Goal: Transaction & Acquisition: Purchase product/service

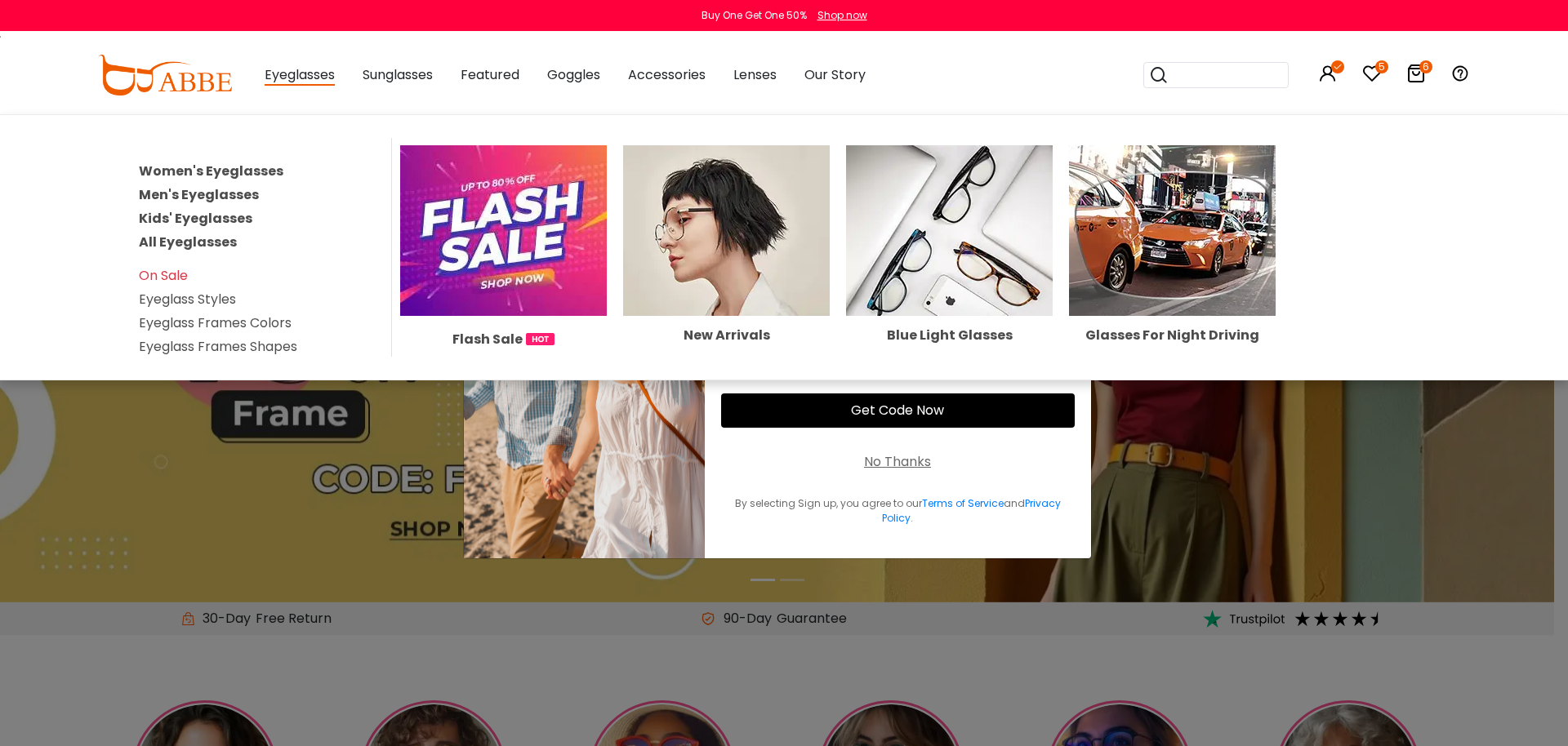
click at [195, 239] on link "All Eyeglasses" at bounding box center [188, 242] width 98 height 19
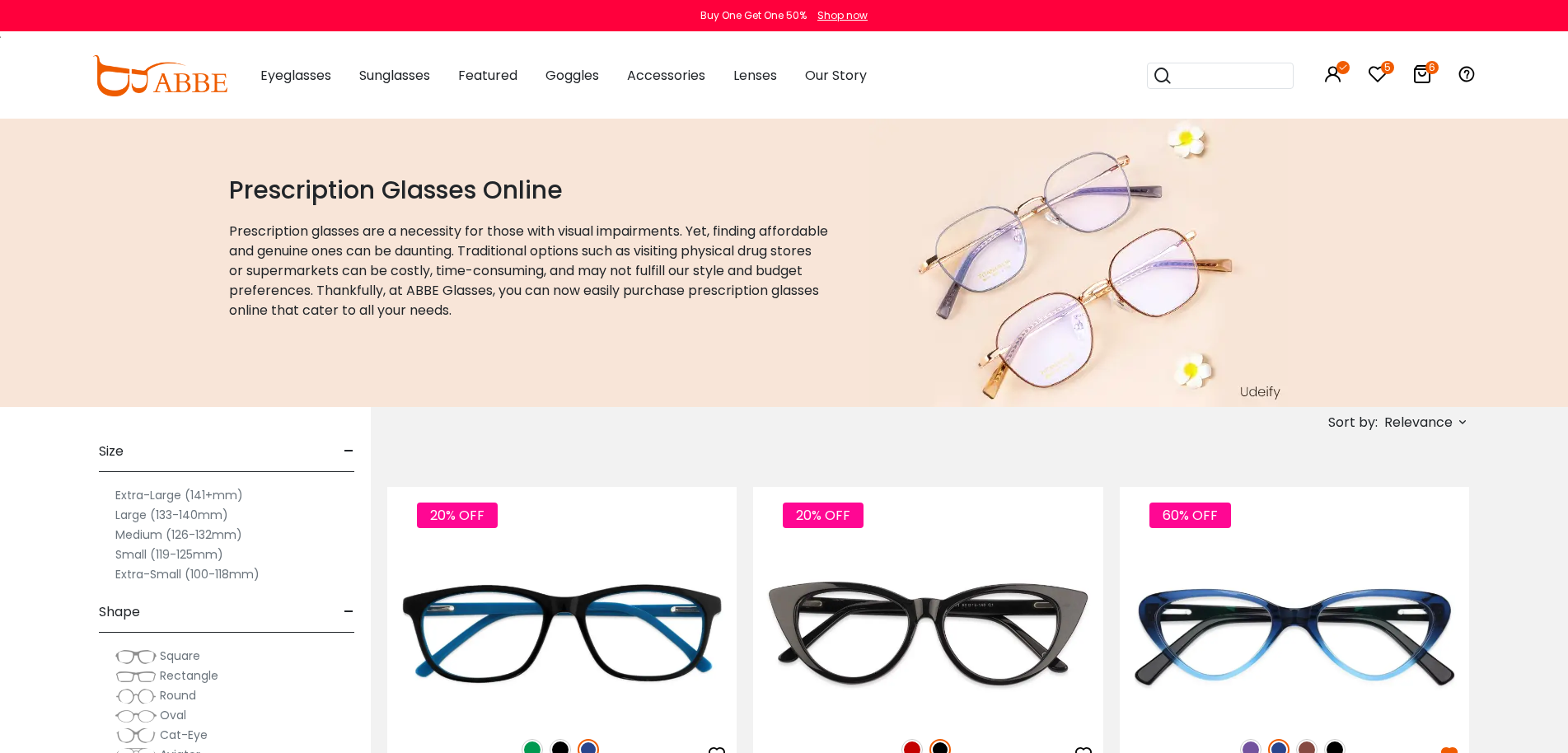
click at [1438, 429] on span "Relevance" at bounding box center [1417, 422] width 68 height 29
click at [1369, 475] on label "New Arrivals" at bounding box center [1381, 470] width 80 height 20
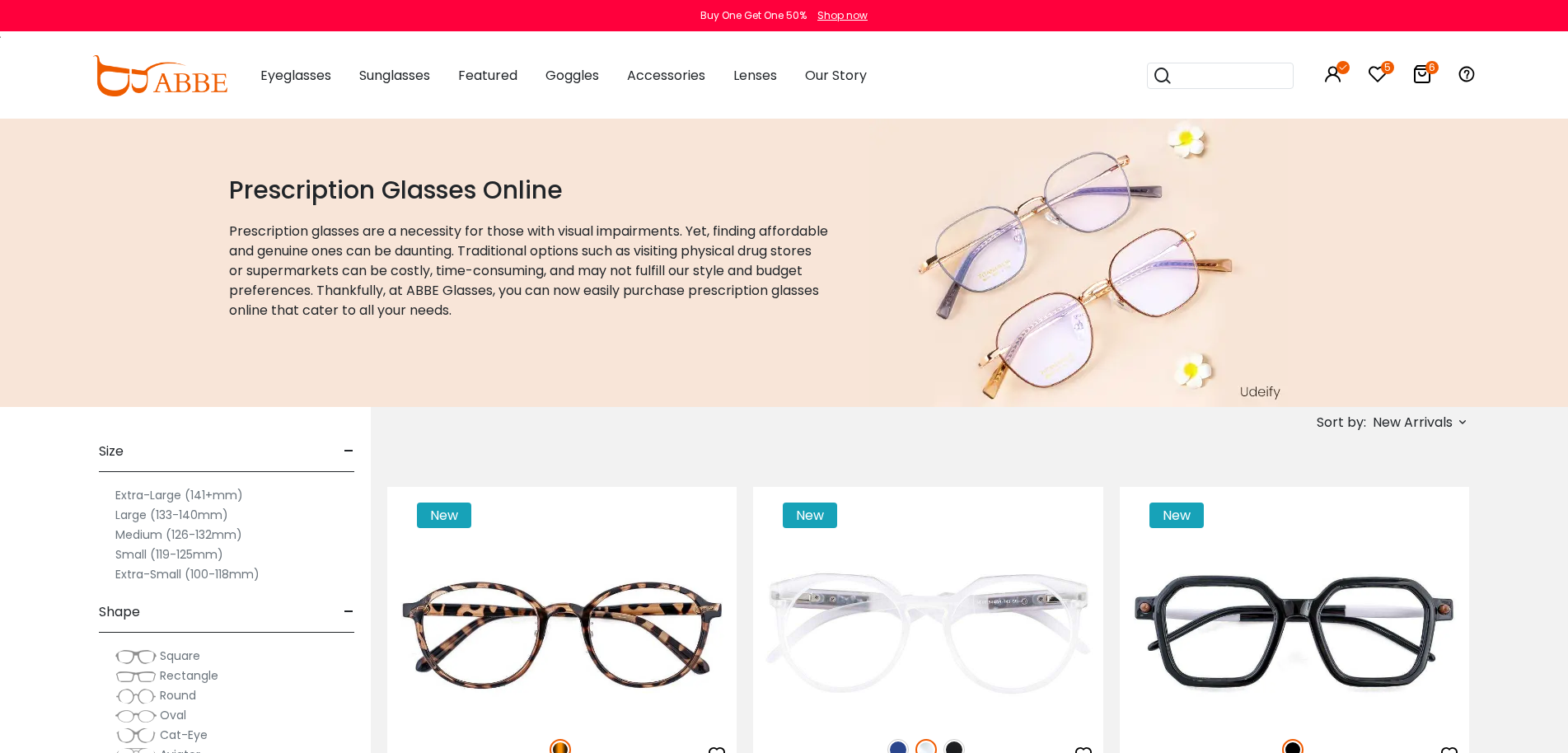
click at [1412, 426] on span "New Arrivals" at bounding box center [1412, 422] width 80 height 29
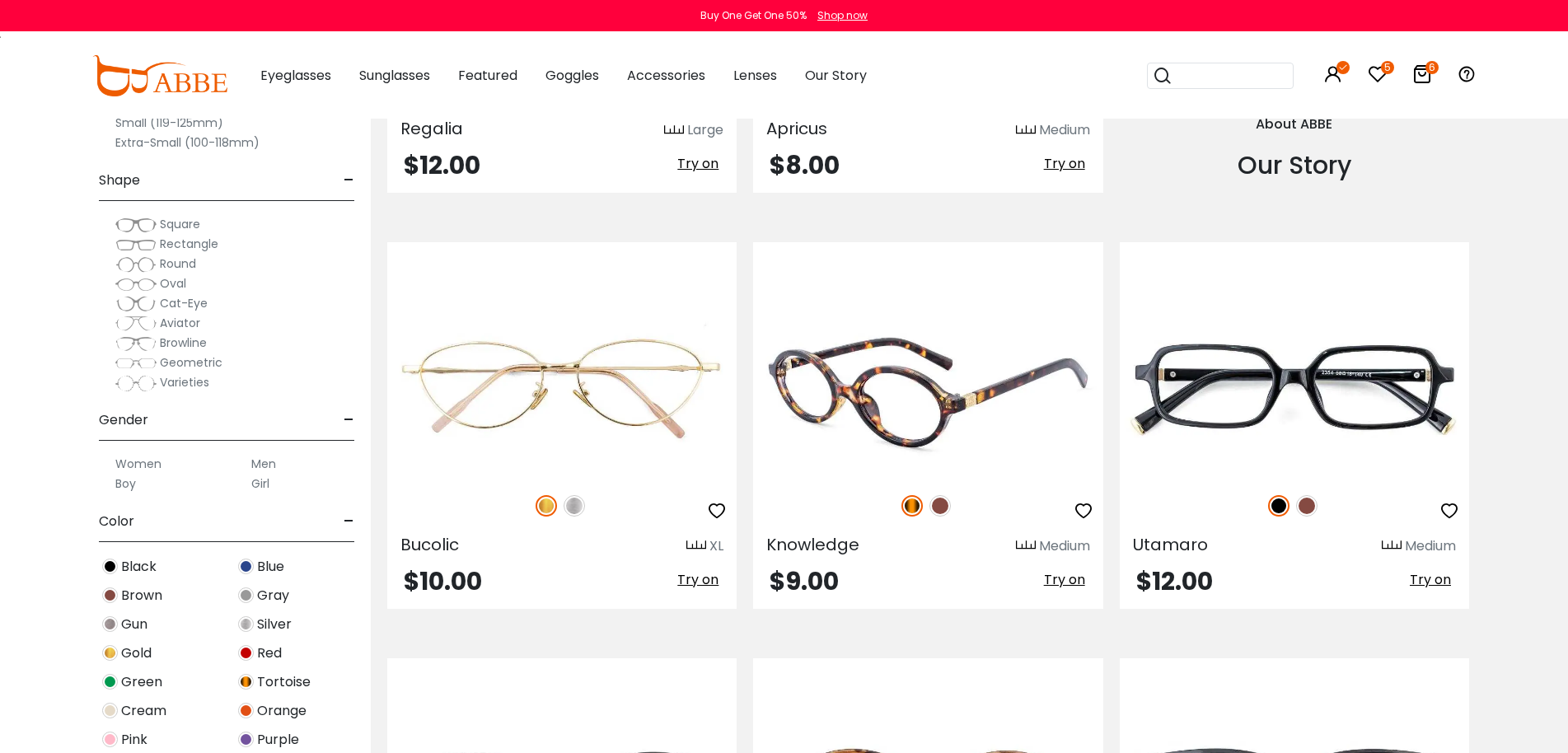
scroll to position [1977, 0]
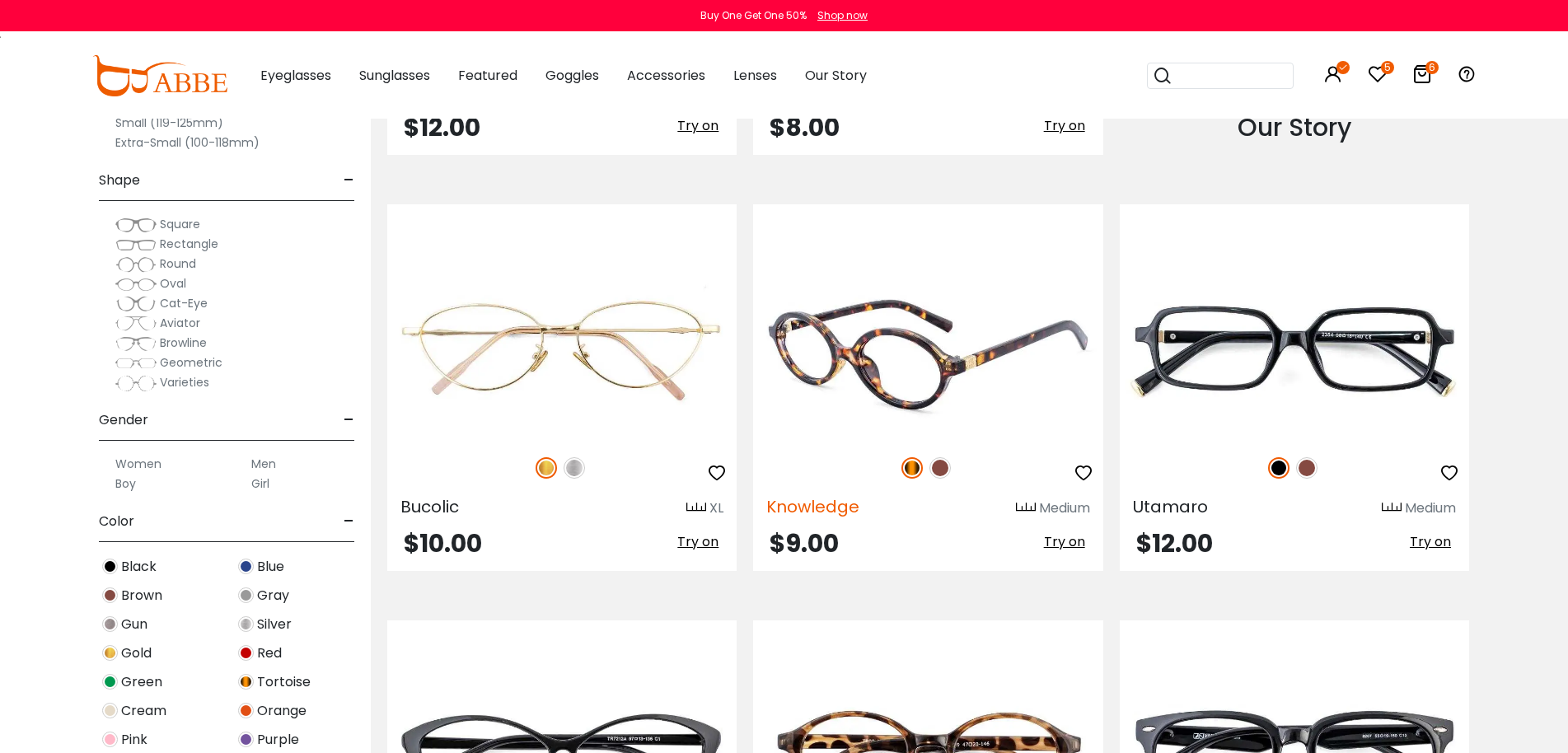
click at [806, 505] on span "Knowledge" at bounding box center [812, 506] width 93 height 23
copy span "Knowledge"
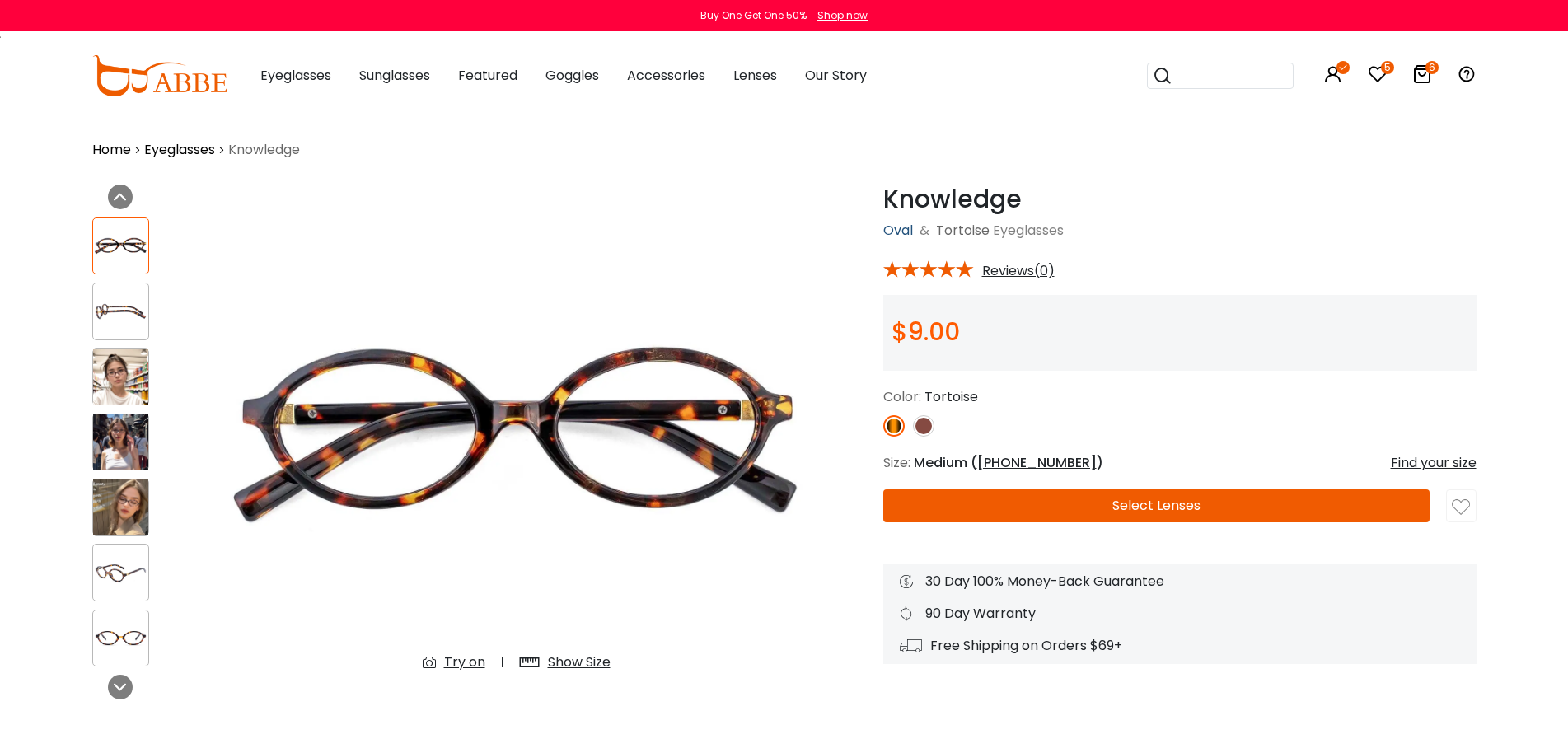
drag, startPoint x: 879, startPoint y: 229, endPoint x: 911, endPoint y: 232, distance: 32.1
click at [911, 232] on div "Knowledge Tortoise Oval & Tortoise Eyeglasses * Reviews(0)" at bounding box center [1147, 454] width 659 height 539
click at [1101, 235] on div "Oval & Tortoise Eyeglasses" at bounding box center [1180, 230] width 593 height 20
drag, startPoint x: 1092, startPoint y: 230, endPoint x: 877, endPoint y: 230, distance: 215.0
click at [877, 230] on div "Knowledge Tortoise Oval & Tortoise Eyeglasses * Reviews(0)" at bounding box center [1147, 454] width 659 height 539
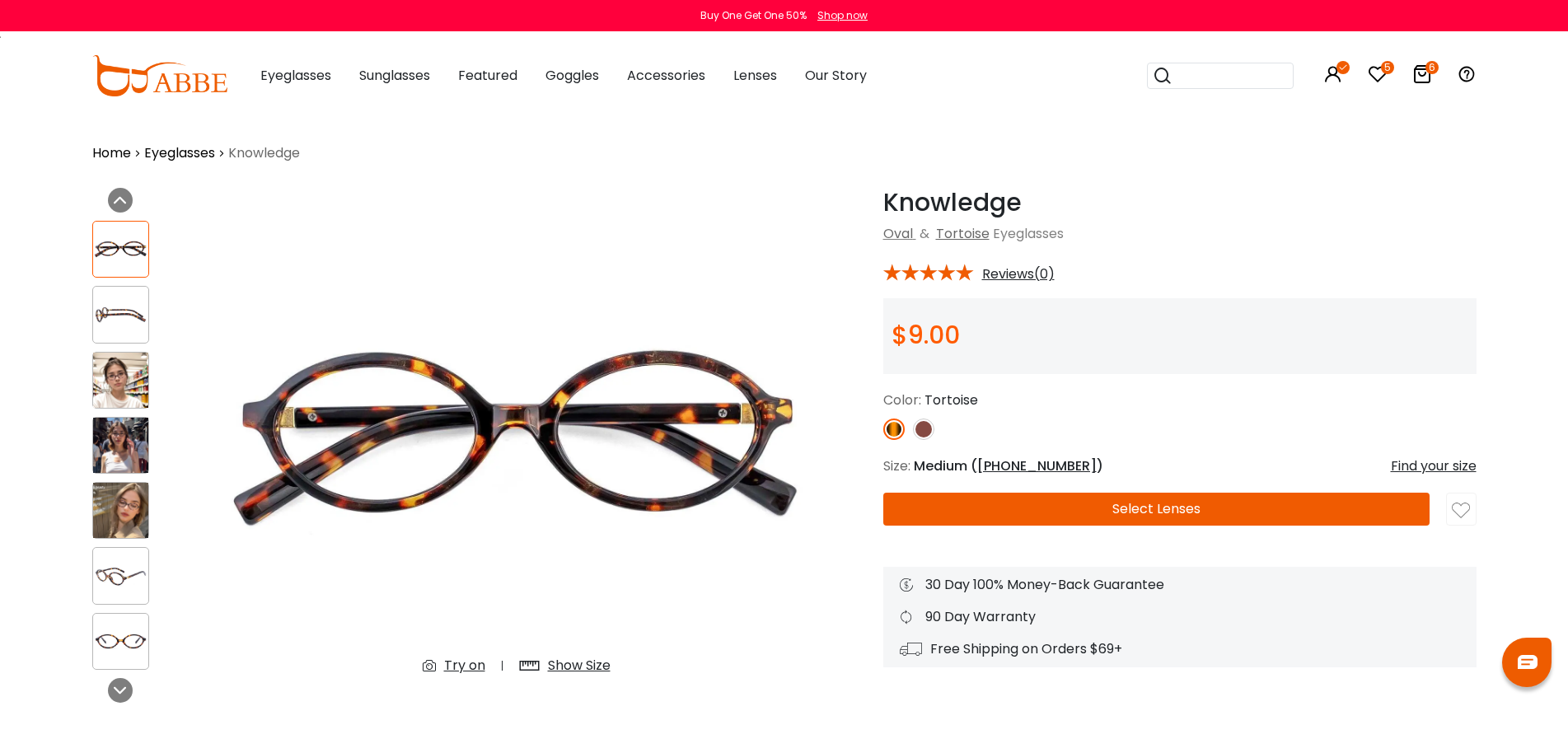
copy div "Oval & Tortoise Eyeglasses"
click at [914, 207] on h1 "Knowledge" at bounding box center [1180, 203] width 593 height 29
copy h1 "Knowledge"
